Goal: Information Seeking & Learning: Learn about a topic

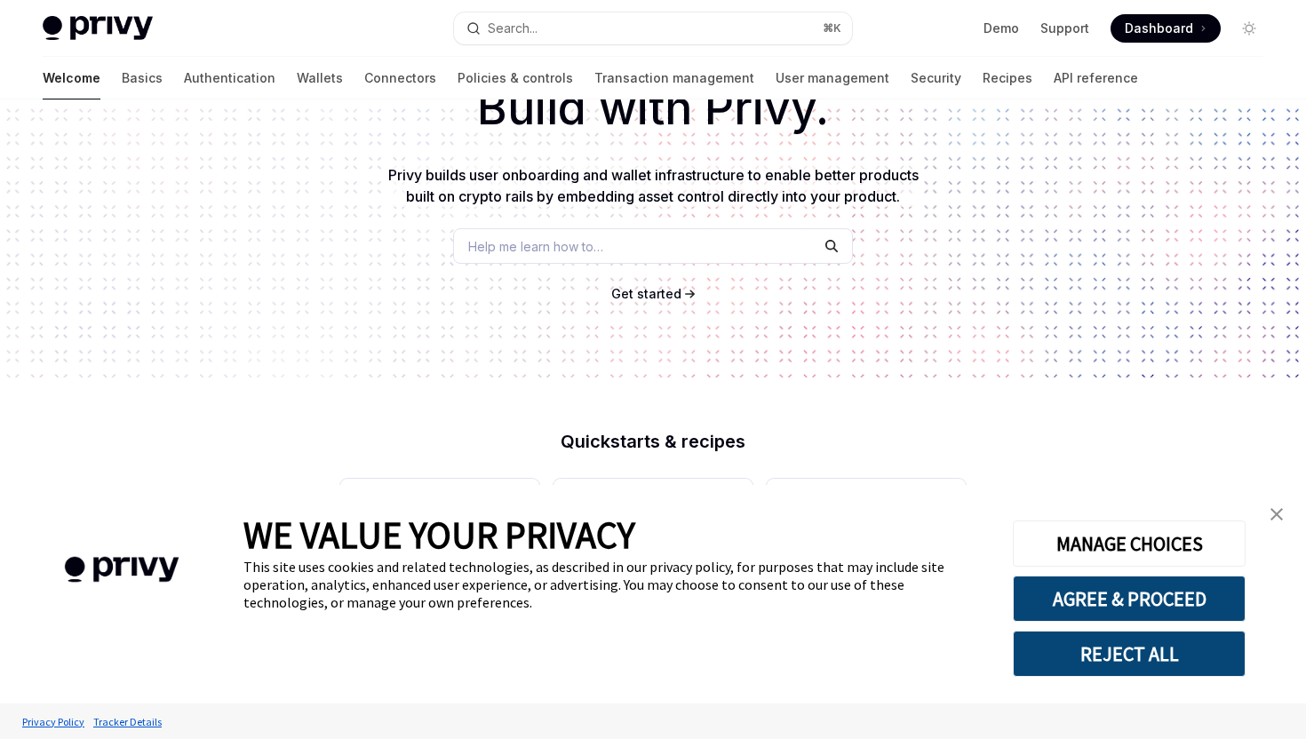
scroll to position [203, 0]
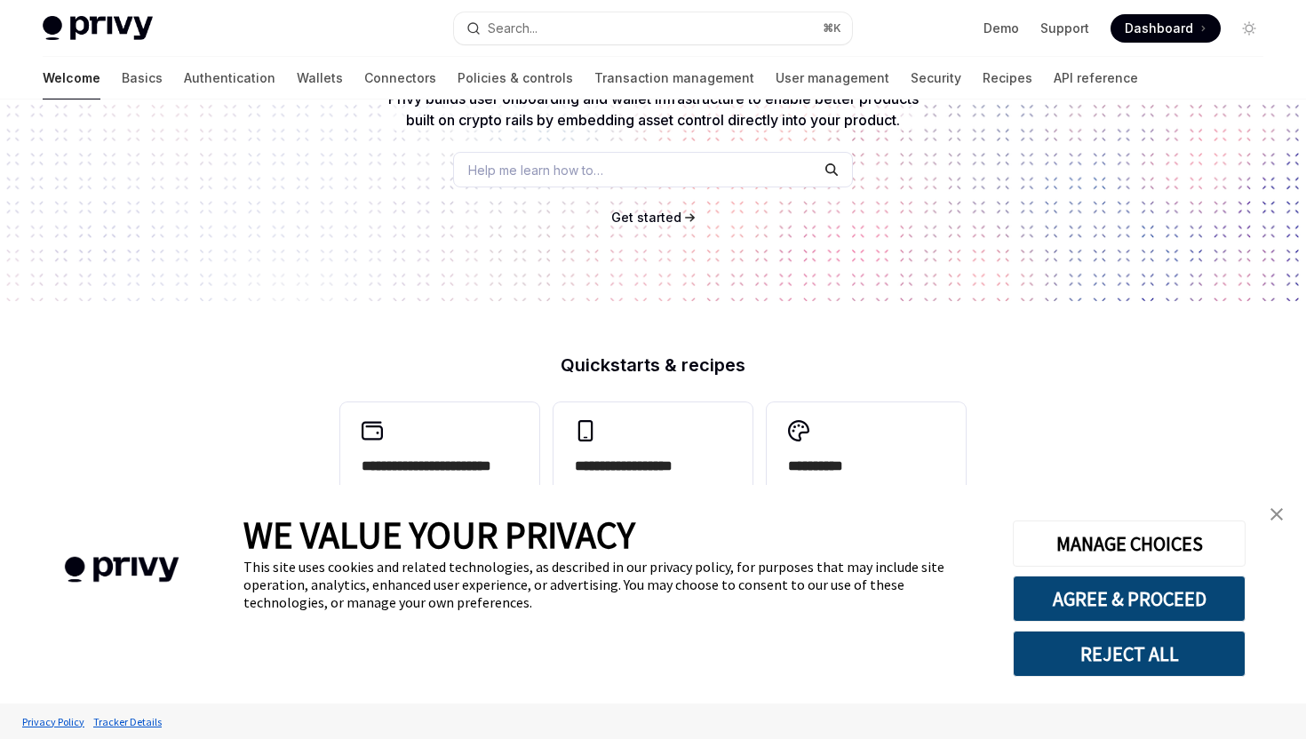
click at [1281, 518] on img "close banner" at bounding box center [1276, 514] width 12 height 12
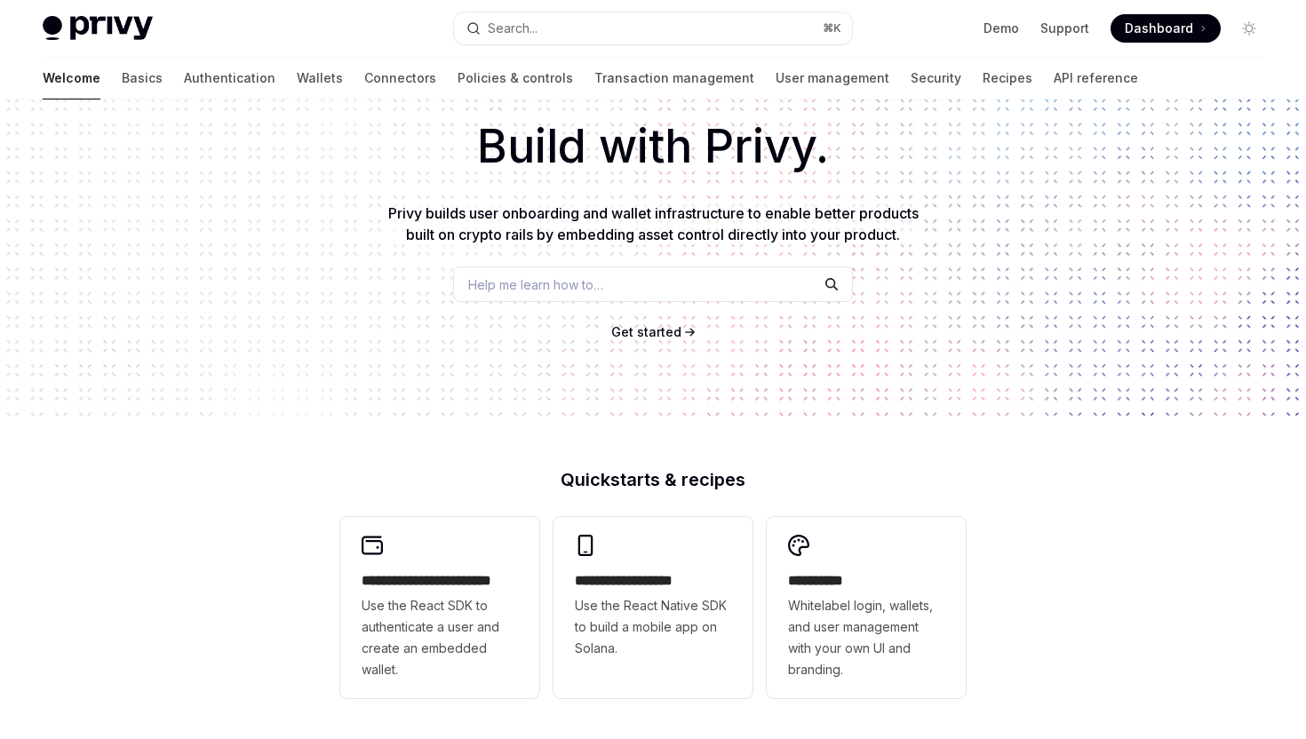
scroll to position [0, 0]
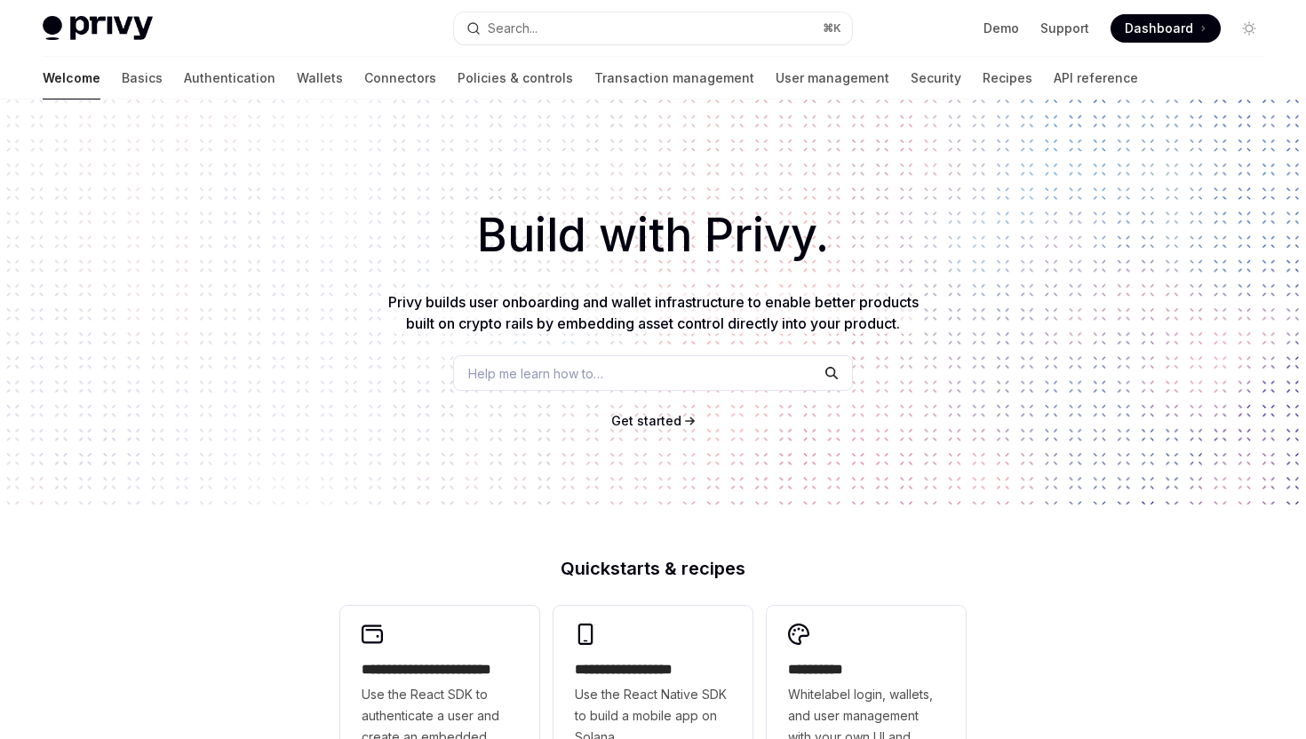
click at [499, 372] on span "Help me learn how to…" at bounding box center [535, 373] width 135 height 19
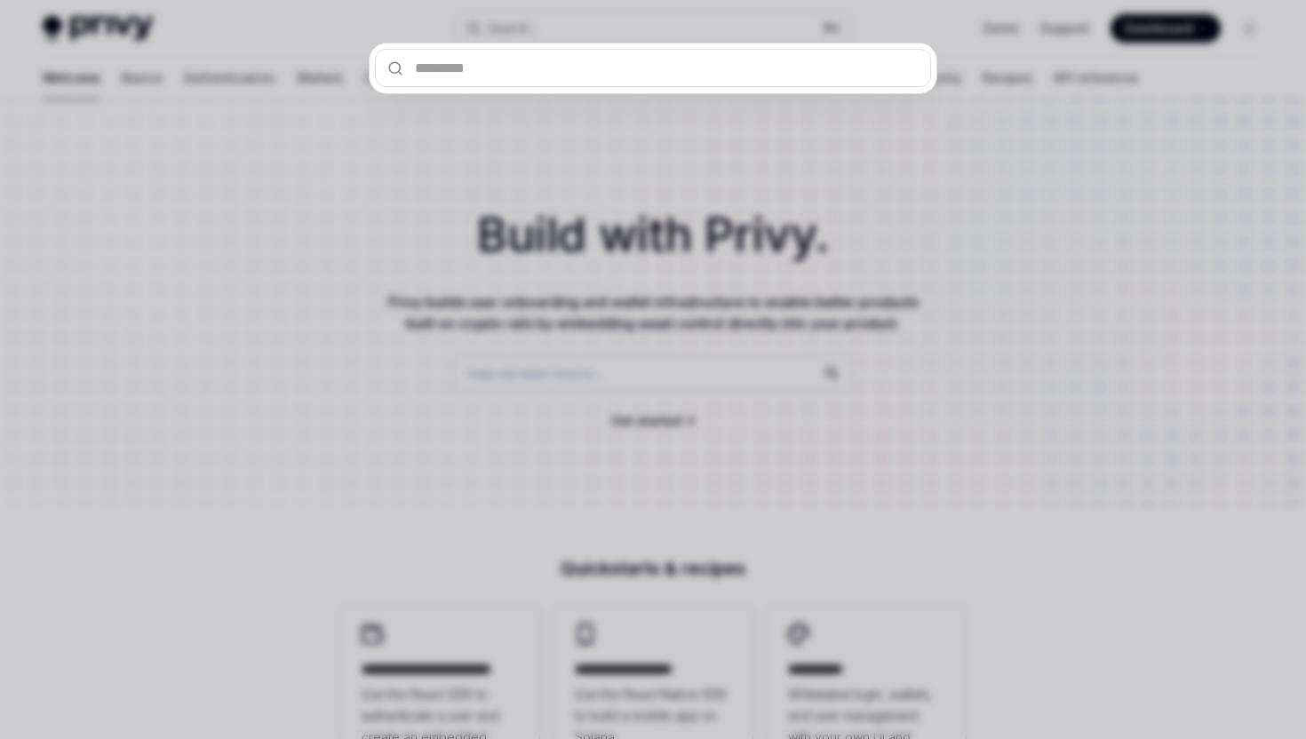
click at [430, 308] on div at bounding box center [653, 369] width 1306 height 739
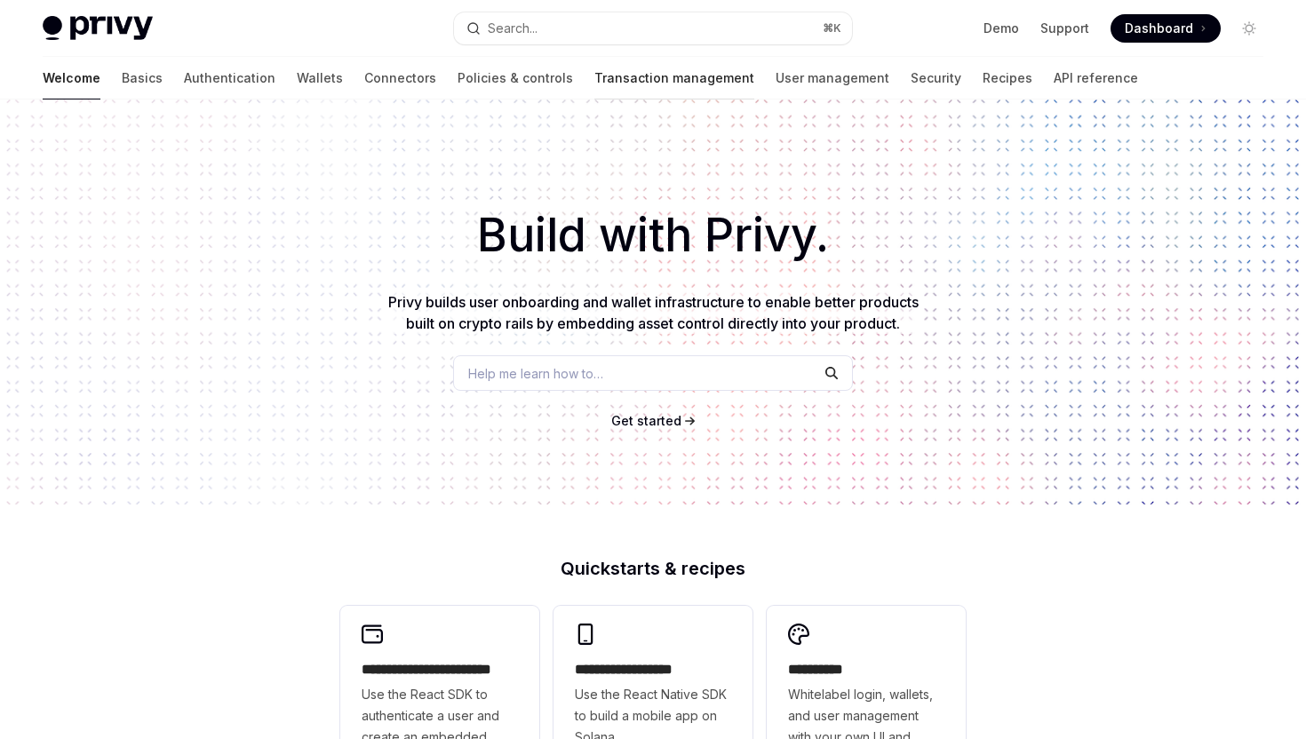
click at [594, 71] on link "Transaction management" at bounding box center [674, 78] width 160 height 43
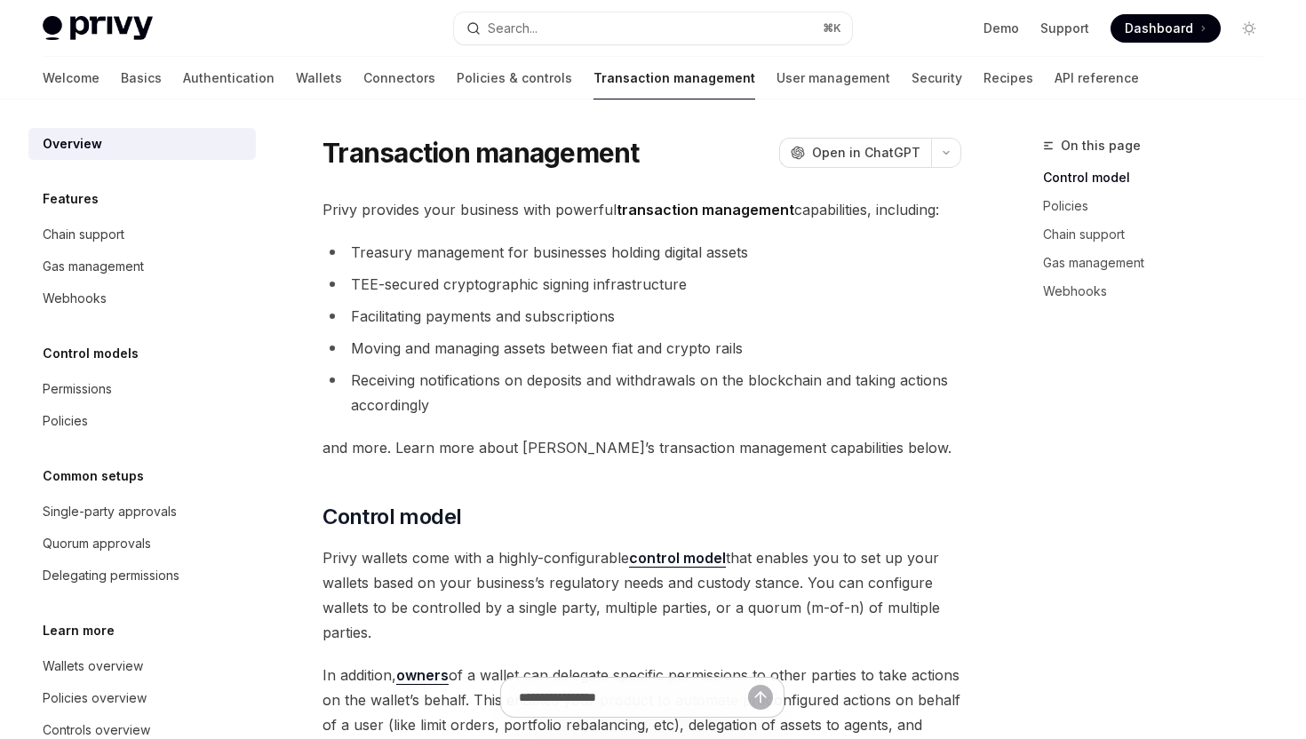
type textarea "*"
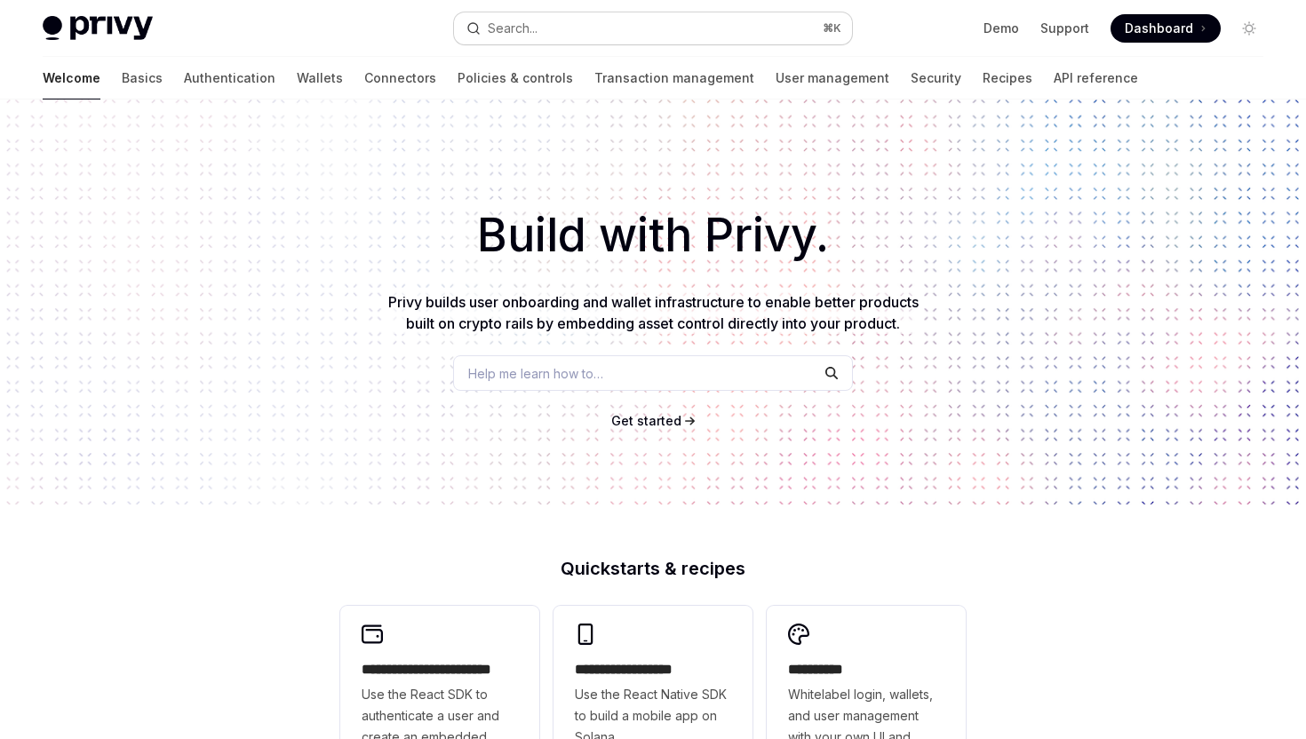
click at [541, 33] on button "Search... ⌘ K" at bounding box center [652, 28] width 397 height 32
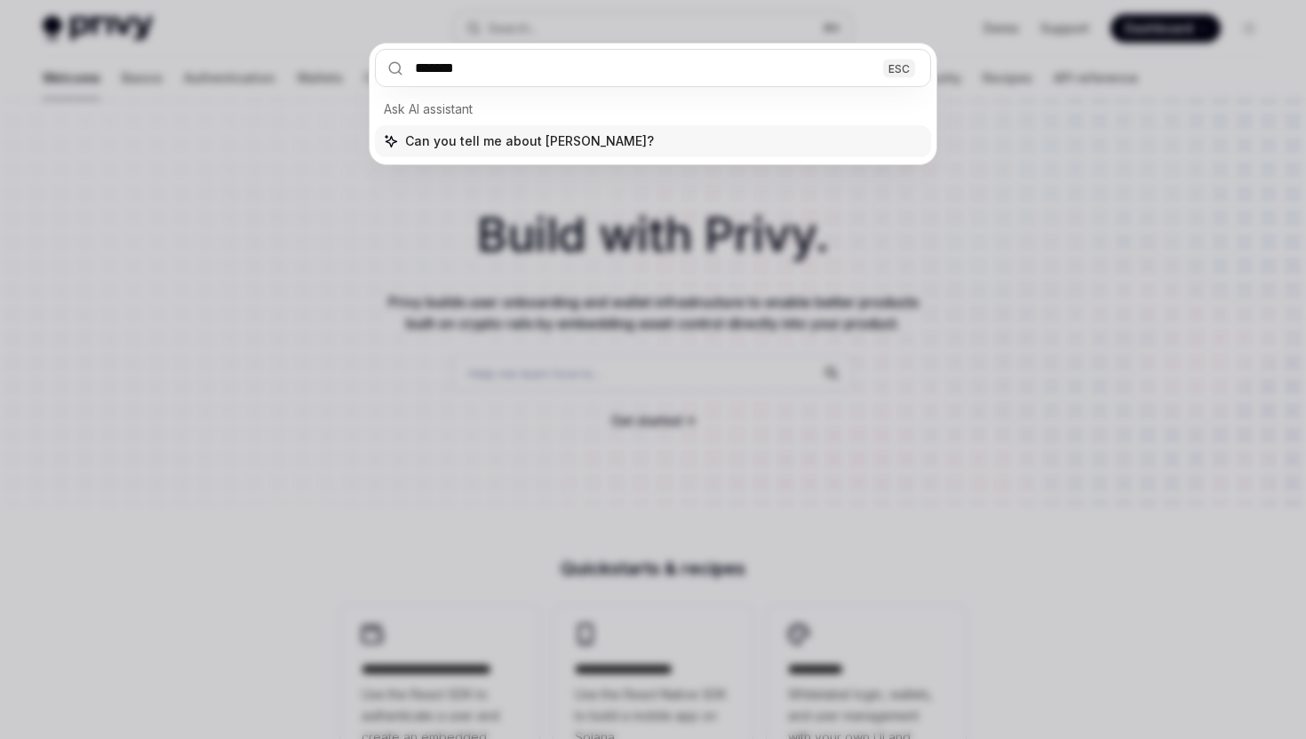
type input "********"
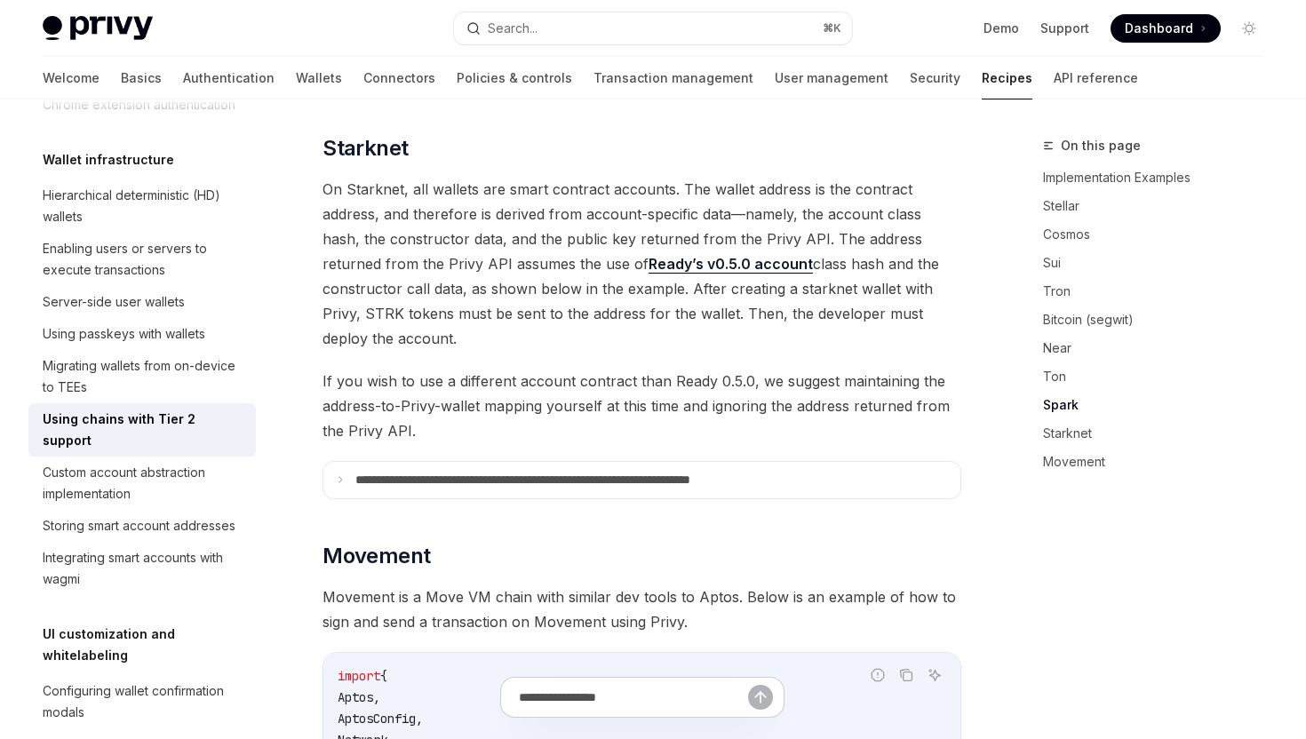
scroll to position [2403, 0]
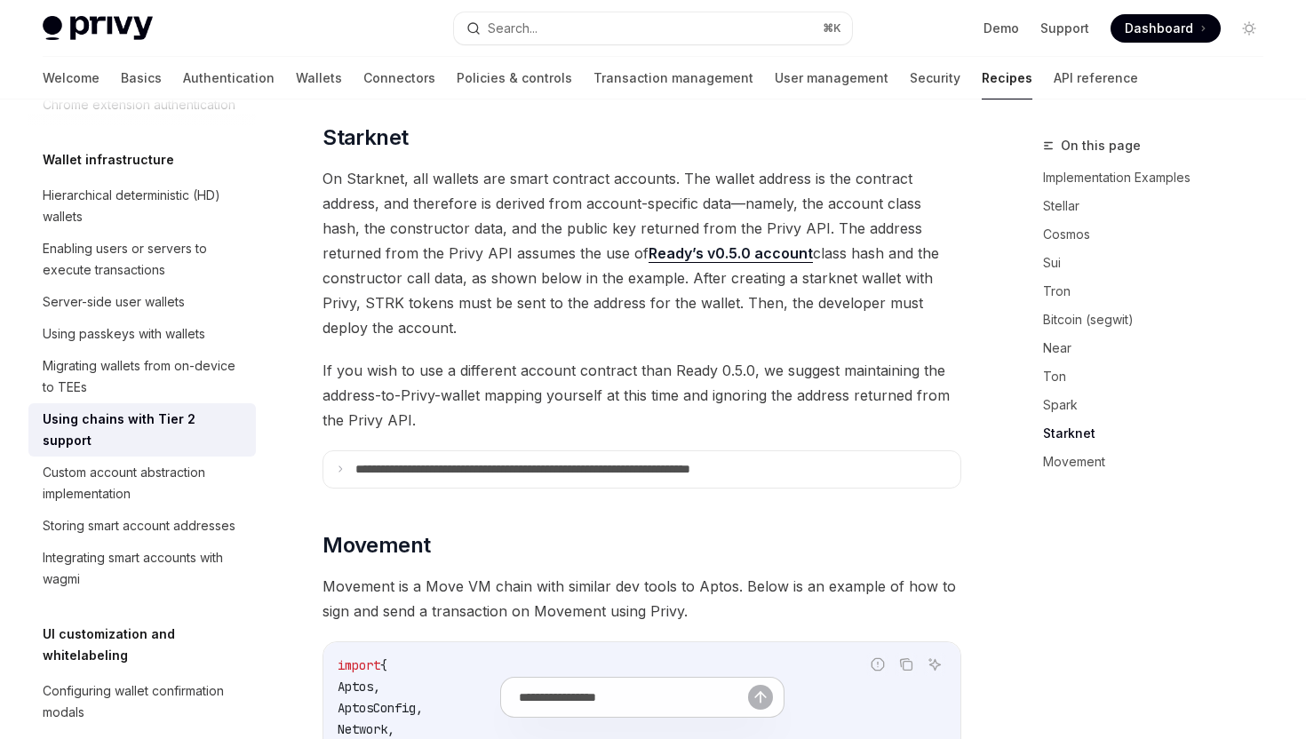
click at [648, 244] on link "Ready’s v0.5.0 account" at bounding box center [730, 253] width 164 height 19
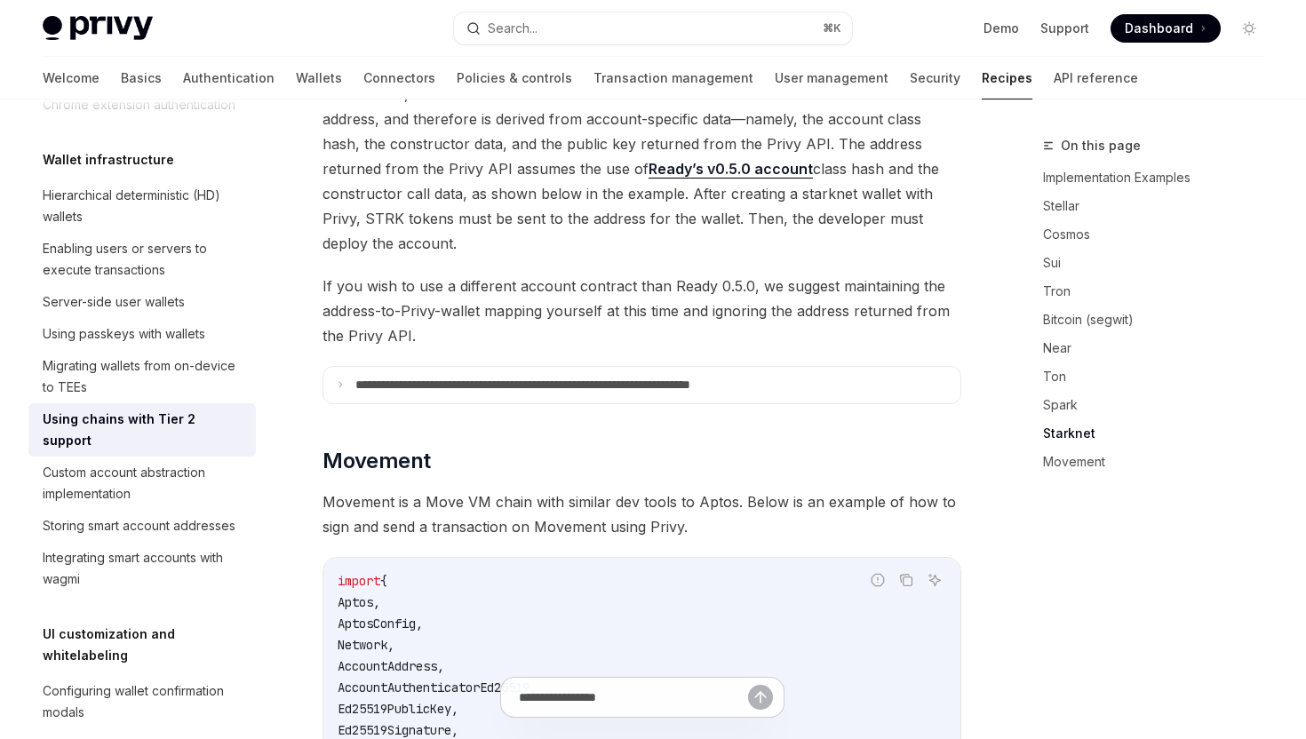
scroll to position [2487, 0]
click at [344, 381] on icon at bounding box center [340, 385] width 9 height 9
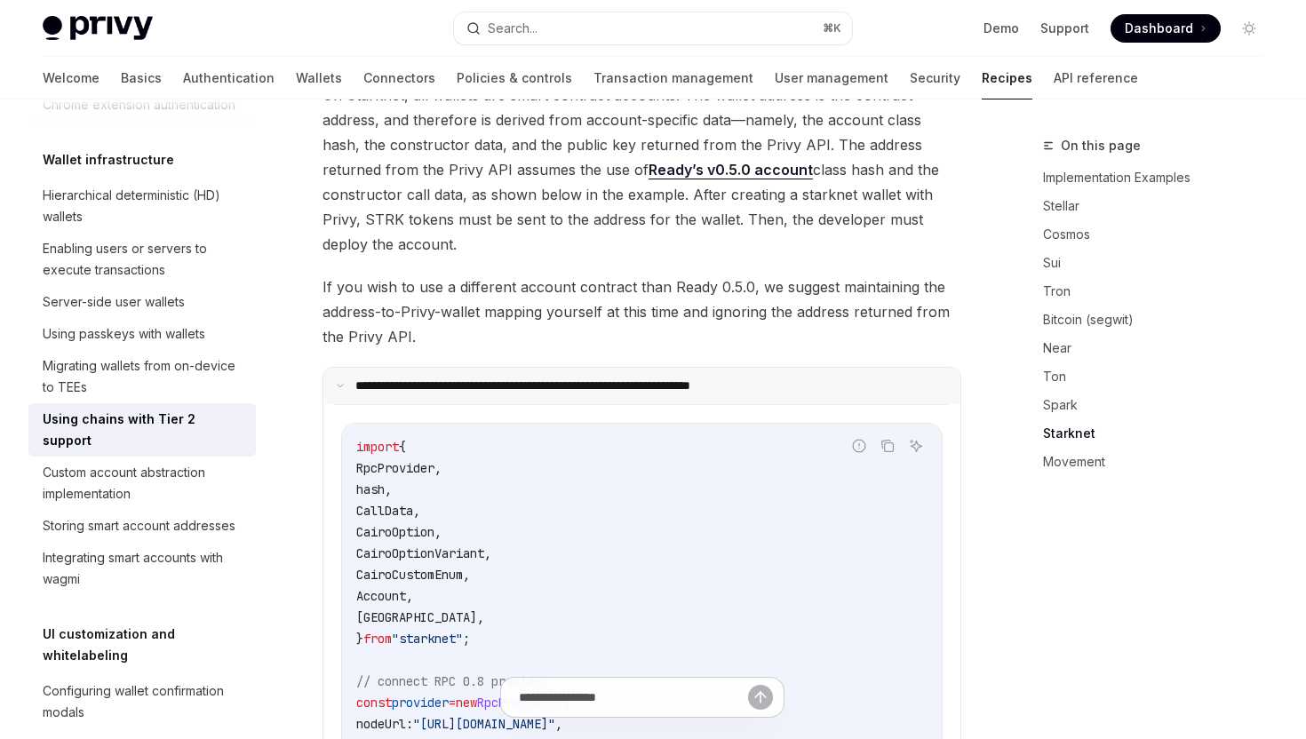
click at [344, 381] on icon at bounding box center [340, 385] width 9 height 9
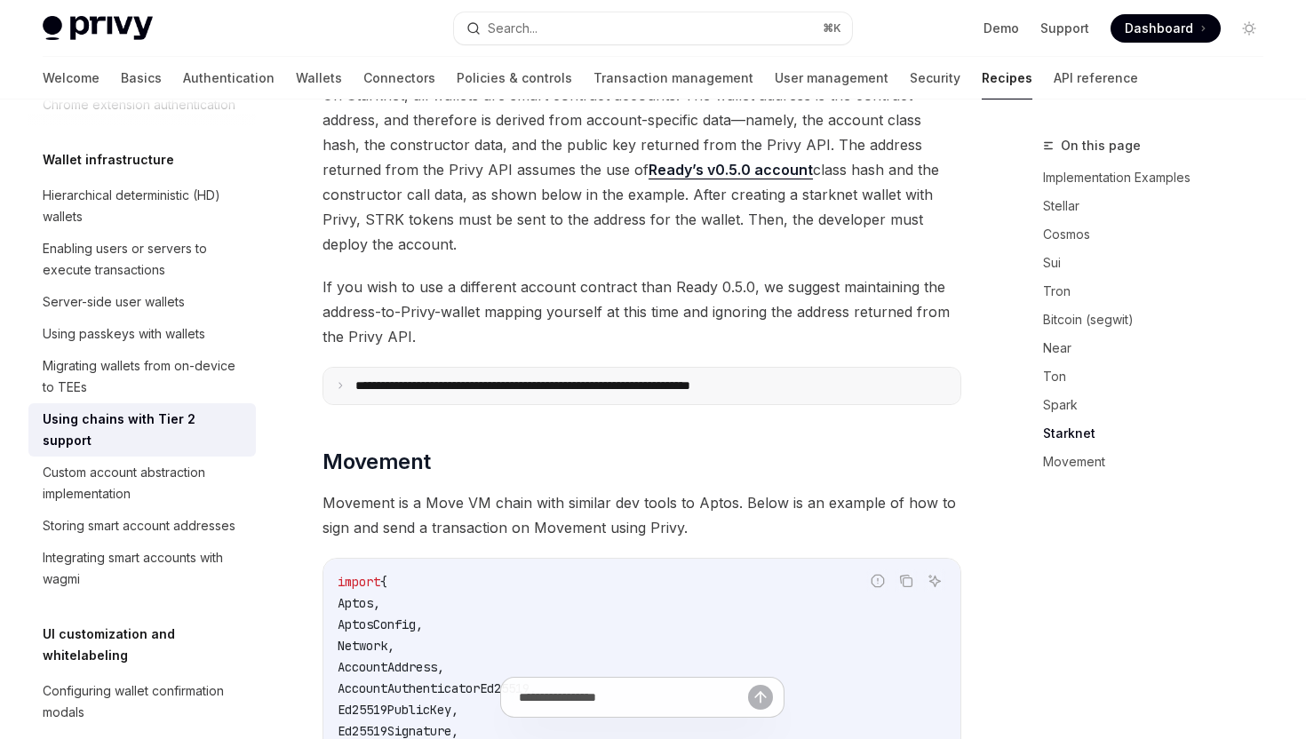
click at [344, 381] on icon at bounding box center [340, 385] width 9 height 9
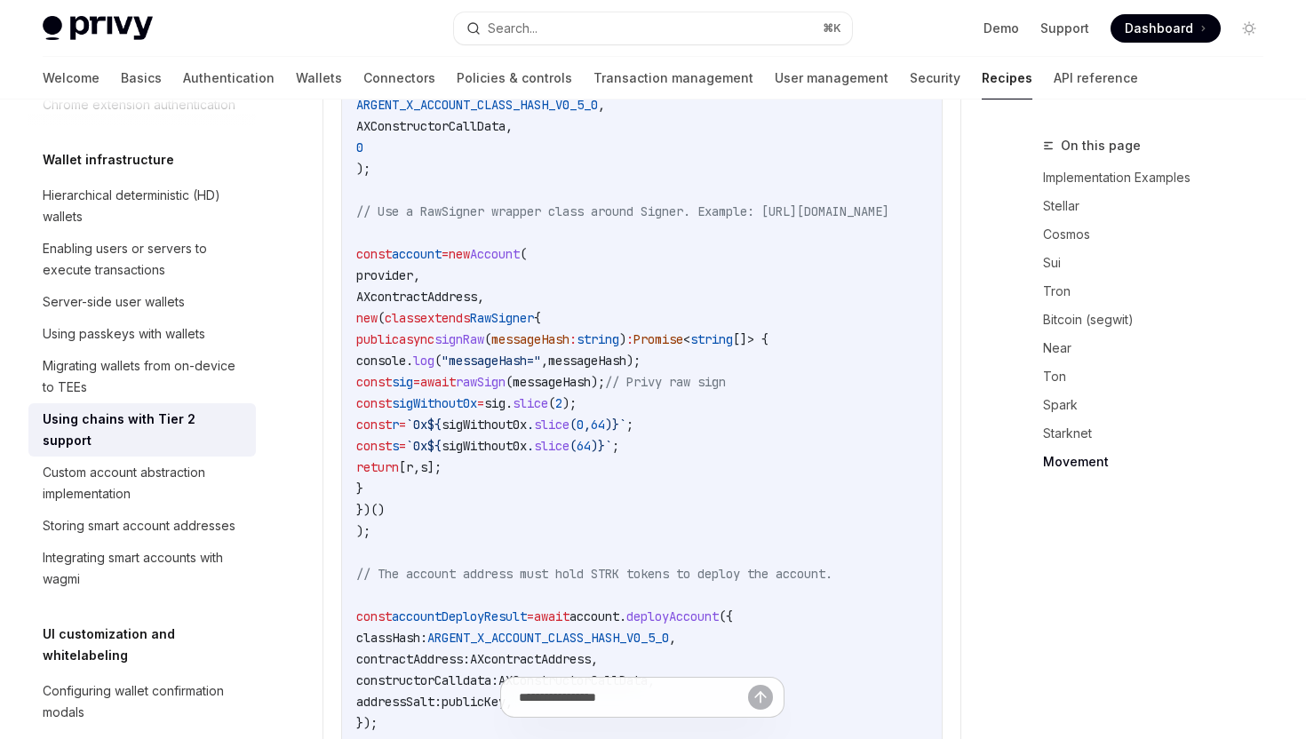
scroll to position [3505, 0]
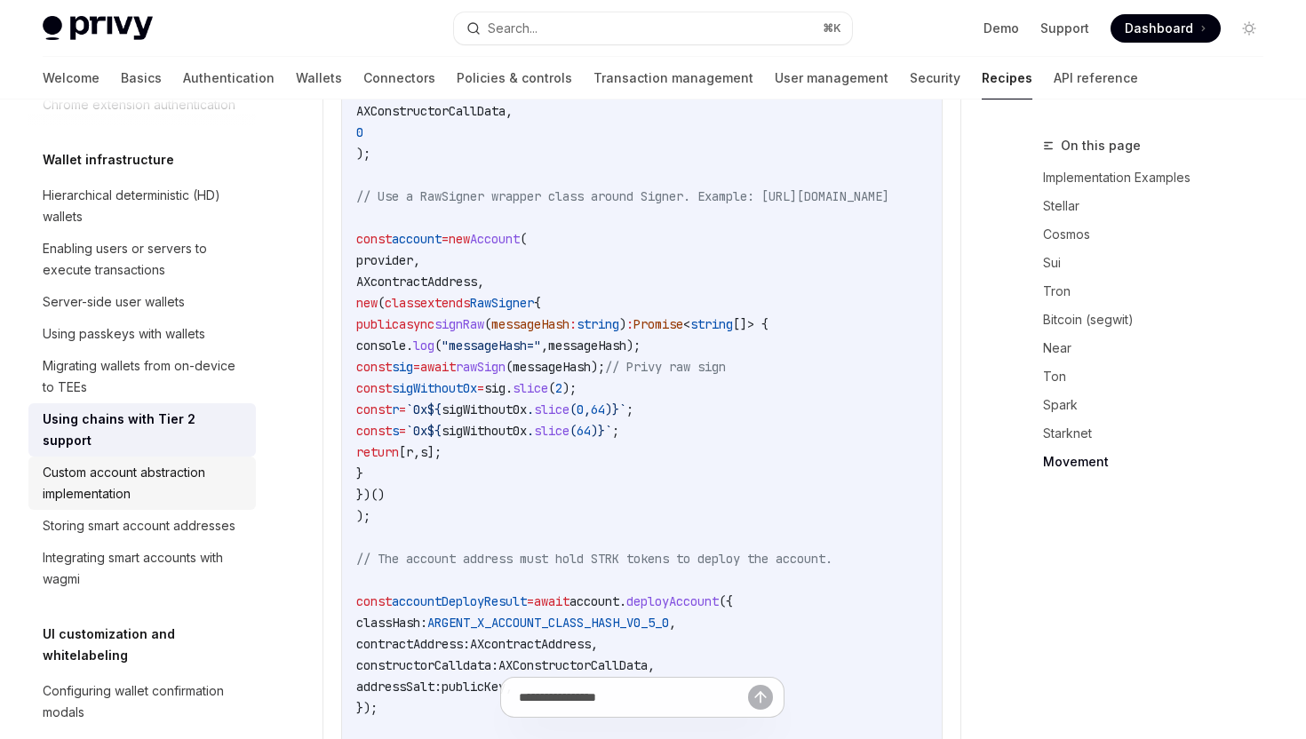
click at [158, 470] on div "Custom account abstraction implementation" at bounding box center [144, 483] width 202 height 43
type textarea "*"
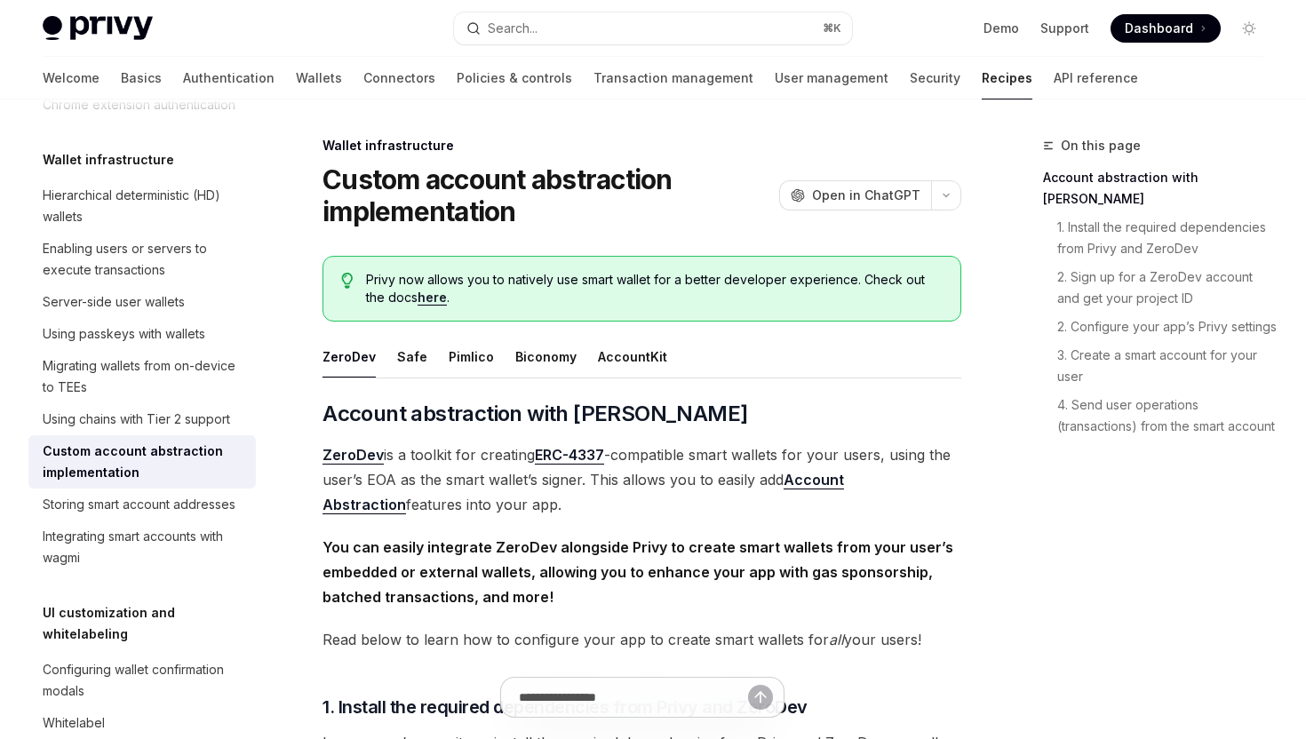
click at [359, 456] on link "ZeroDev" at bounding box center [352, 455] width 61 height 19
